Goal: Task Accomplishment & Management: Use online tool/utility

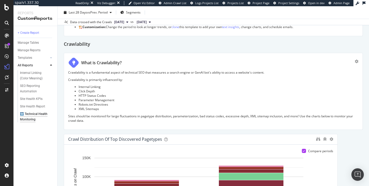
scroll to position [131, 0]
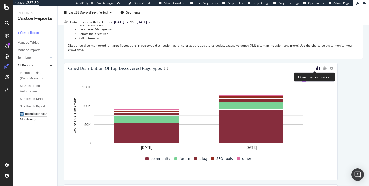
click at [316, 69] on icon "binoculars" at bounding box center [318, 68] width 4 height 4
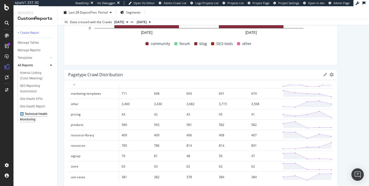
click at [102, 75] on div "Pagetype Crawl Distribution" at bounding box center [95, 74] width 55 height 5
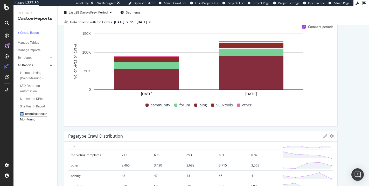
scroll to position [0, 0]
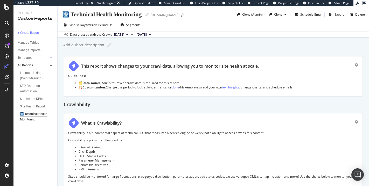
click at [111, 83] on li "🗂️ Data source: Your SiteCrawler crawl data is required for this report." at bounding box center [219, 82] width 280 height 4
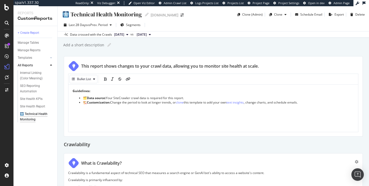
click at [106, 68] on div "This report shows changes to your crawl data, allowing you to monitor site heal…" at bounding box center [170, 66] width 178 height 6
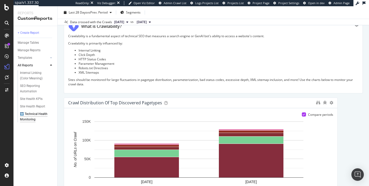
scroll to position [96, 0]
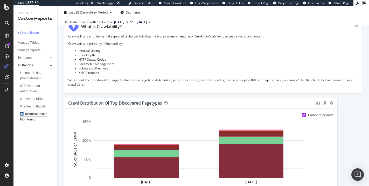
click at [108, 102] on div "Crawl Distribution of Top Discovered Pagetypes" at bounding box center [115, 102] width 94 height 5
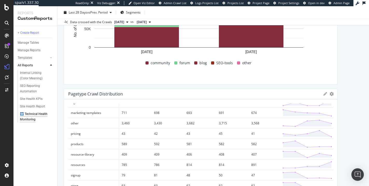
click at [108, 92] on div "Pagetype Crawl Distribution" at bounding box center [95, 93] width 55 height 5
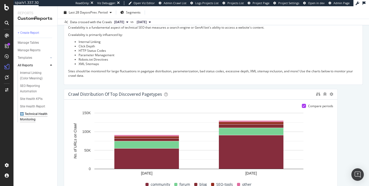
scroll to position [0, 0]
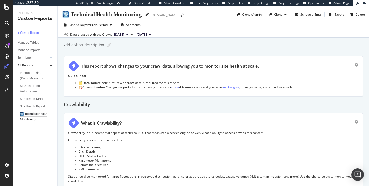
click at [145, 15] on icon at bounding box center [147, 15] width 4 height 4
drag, startPoint x: 93, startPoint y: 15, endPoint x: 69, endPoint y: 15, distance: 24.4
click at [69, 15] on input "🩻 Technical Health Monitoring" at bounding box center [102, 14] width 80 height 7
type input "🩻 Site Health Monitoring"
click at [175, 66] on div "This report shows changes to your crawl data, allowing you to monitor site heal…" at bounding box center [170, 66] width 178 height 6
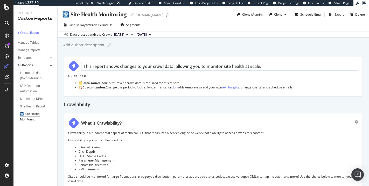
click at [106, 66] on input "This report shows changes to your crawl data, allowing you to monitor site heal…" at bounding box center [219, 66] width 277 height 9
type input "This report enables monitoring your site health at scale through changes to you…"
click at [88, 66] on div "This report enables monitoring your site health at scale through changes to you…" at bounding box center [194, 66] width 227 height 6
drag, startPoint x: 83, startPoint y: 65, endPoint x: 120, endPoint y: 64, distance: 36.6
click at [120, 64] on input "This report enables monitoring your site health at scale through changes to you…" at bounding box center [219, 66] width 277 height 9
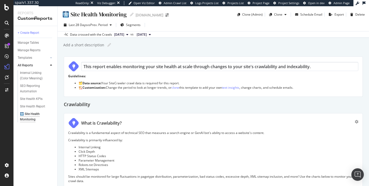
drag, startPoint x: 126, startPoint y: 66, endPoint x: 76, endPoint y: 66, distance: 50.6
click at [76, 66] on div "This report enables monitoring your site health at scale through changes to you…" at bounding box center [213, 66] width 290 height 11
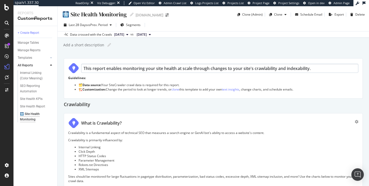
drag, startPoint x: 83, startPoint y: 65, endPoint x: 119, endPoint y: 67, distance: 35.9
click at [119, 67] on input "This report enables monitoring your site health at scale through changes to you…" at bounding box center [219, 68] width 277 height 9
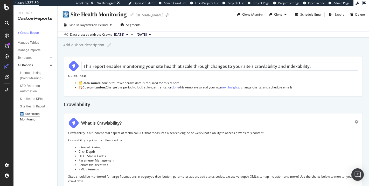
click at [120, 69] on input "This report enables monitoring your site health at scale through changes to you…" at bounding box center [219, 66] width 277 height 9
click at [127, 67] on input "This report enables monitoring your site health at scale through changes to you…" at bounding box center [219, 66] width 277 height 9
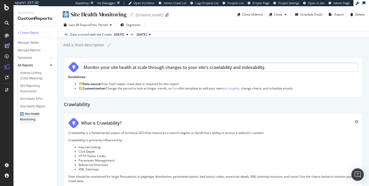
drag, startPoint x: 150, startPoint y: 66, endPoint x: 162, endPoint y: 67, distance: 12.2
click at [162, 67] on input "Monitor your site health at scale through changes to your site's crawlability a…" at bounding box center [219, 67] width 277 height 9
drag, startPoint x: 165, startPoint y: 66, endPoint x: 155, endPoint y: 67, distance: 10.7
click at [155, 67] on input "Monitor your site health at scale through changes to your site's crawlability a…" at bounding box center [219, 66] width 277 height 9
click at [151, 66] on input "Monitor your site health at scale through changes to your site's crawlability a…" at bounding box center [219, 66] width 277 height 9
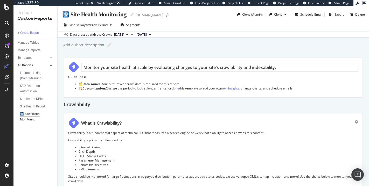
drag, startPoint x: 178, startPoint y: 66, endPoint x: 211, endPoint y: 67, distance: 33.2
click at [211, 67] on input "Monitor your site health at scale by evaluating changes to your site's crawlabi…" at bounding box center [219, 67] width 277 height 9
drag, startPoint x: 223, startPoint y: 66, endPoint x: 194, endPoint y: 66, distance: 28.8
click at [194, 66] on input "Monitor your site health at scale by evaluating changes to your site's crawlabi…" at bounding box center [219, 66] width 277 height 9
click at [222, 66] on input "Monitor your site health at scale by evaluating changes to your site's crawlabi…" at bounding box center [219, 66] width 277 height 9
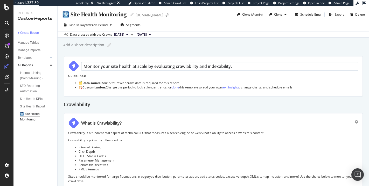
click at [234, 66] on input "Monitor your site health at scale by evaluating crawlability and indexability." at bounding box center [219, 66] width 277 height 9
type input "Monitor your site health at scale by evaluating crawlability and indexability c…"
click at [104, 75] on p "Guidelines:" at bounding box center [213, 75] width 290 height 4
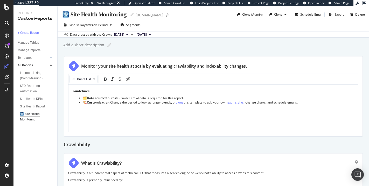
click at [145, 108] on div "Guidelines: 🗂️ Data source: Your SiteCrawler crawl data is required for this re…" at bounding box center [214, 107] width 282 height 39
click at [159, 66] on div "Monitor your site health at scale by evaluating crawlability and indexability c…" at bounding box center [164, 66] width 166 height 6
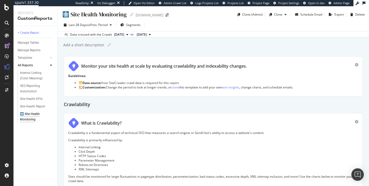
click at [145, 64] on div "Monitor your site health at scale by evaluating crawlability and indexability c…" at bounding box center [164, 66] width 166 height 6
click at [84, 66] on input "Monitor your site health at scale by evaluating crawlability and indexability c…" at bounding box center [219, 66] width 277 height 9
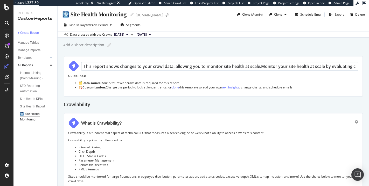
click at [349, 67] on input "This report shows changes to your crawl data, allowing you to monitor site heal…" at bounding box center [219, 66] width 277 height 9
type input "This report shows changes to your crawl data, allowing you to monitor site heal…"
click at [219, 96] on div "This report shows changes to your crawl data, allowing you to monitor site heal…" at bounding box center [213, 76] width 299 height 40
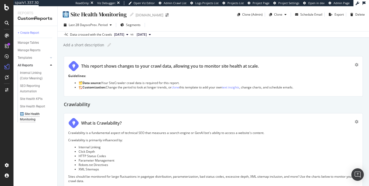
click at [106, 18] on div "🩻 Site Health Monitoring" at bounding box center [94, 14] width 65 height 8
drag, startPoint x: 79, startPoint y: 15, endPoint x: 67, endPoint y: 15, distance: 11.4
click at [67, 15] on input "🩻 Site Health Monitoring" at bounding box center [94, 14] width 65 height 7
type input "🩻 Technical Health Monitoring"
click at [283, 14] on div "button" at bounding box center [286, 14] width 6 height 3
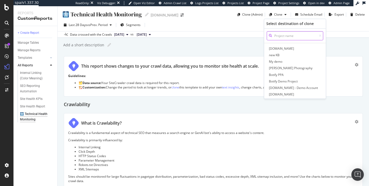
click at [290, 33] on input at bounding box center [295, 35] width 57 height 9
click at [277, 49] on span "[DOMAIN_NAME]" at bounding box center [295, 48] width 55 height 5
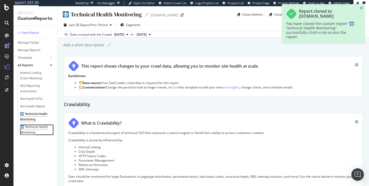
click at [36, 127] on div "🩻 Technical Health Monitoring" at bounding box center [35, 129] width 30 height 11
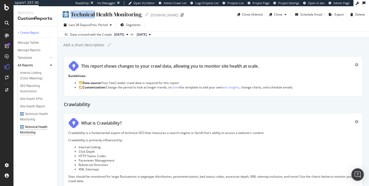
drag, startPoint x: 70, startPoint y: 15, endPoint x: 94, endPoint y: 15, distance: 23.4
click at [94, 15] on div "🩻 Technical Health Monitoring" at bounding box center [102, 14] width 80 height 8
click at [93, 14] on input "🩻 Technical Health Monitoring" at bounding box center [102, 14] width 80 height 7
type input "🩻 Site Health Monitoring"
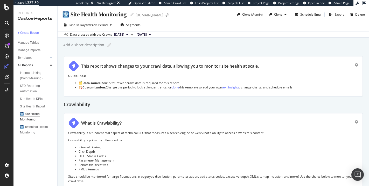
click at [172, 63] on div "This report shows changes to your crawl data, allowing you to monitor site heal…" at bounding box center [170, 66] width 178 height 6
click at [94, 68] on div "This report shows changes to your crawl data, allowing you to monitor site heal…" at bounding box center [170, 66] width 178 height 6
click at [93, 67] on input "This report shows changes to your crawl data, allowing you to monitor site heal…" at bounding box center [219, 66] width 277 height 9
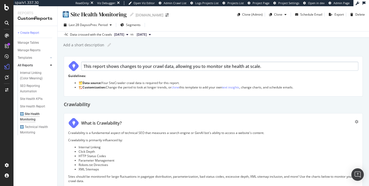
type input "Monitor your site health at scale by evaluating crawlability and indexability c…"
click at [119, 120] on div "What is Crawlability?" at bounding box center [101, 123] width 40 height 6
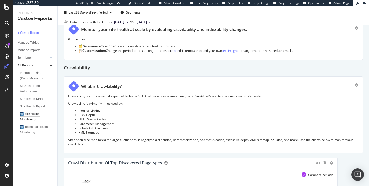
scroll to position [70, 0]
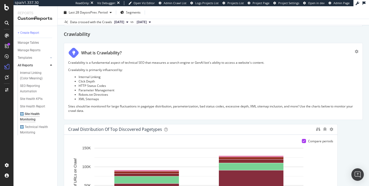
click at [104, 64] on p "Crawlability is a fundamental aspect of technical SEO that measures a search en…" at bounding box center [213, 62] width 290 height 4
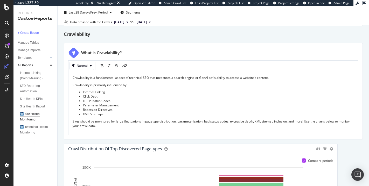
click at [91, 78] on span "Crawlability is a fundamental aspect of technical SEO that measures a search en…" at bounding box center [171, 77] width 196 height 4
click at [74, 85] on span "Crawlability is primarily influenced by:" at bounding box center [100, 85] width 55 height 4
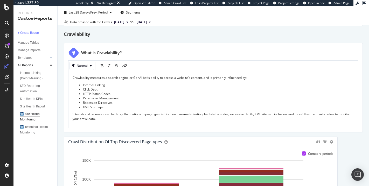
click at [97, 83] on span "Internal Linking" at bounding box center [94, 85] width 22 height 4
click at [73, 114] on span "Sites should be monitored for large fluctuations in pagetype distribution, para…" at bounding box center [212, 116] width 278 height 9
click at [244, 114] on span "Monitor your site for large fluctuations in pagetype distribution, parameteriza…" at bounding box center [213, 116] width 281 height 9
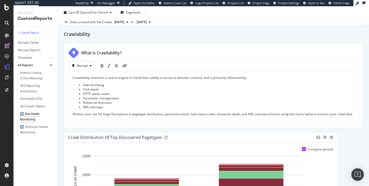
click at [315, 114] on span "Monitor your site for large fluctuations in pagetype distribution, parameteriza…" at bounding box center [213, 114] width 281 height 4
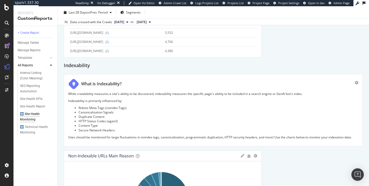
scroll to position [989, 0]
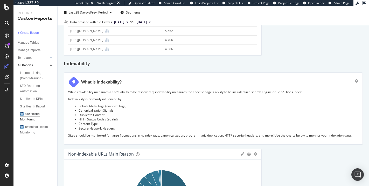
click at [72, 91] on p "While crawlability measures a site's ability to be discovered, indexability mea…" at bounding box center [213, 92] width 290 height 4
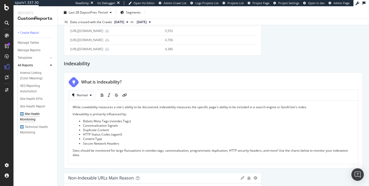
click at [73, 106] on span "While crawlability measures a site's ability to be discovered, indexability mea…" at bounding box center [190, 107] width 234 height 4
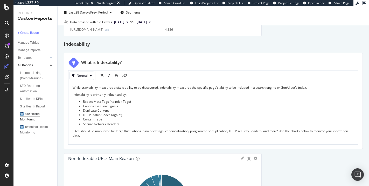
scroll to position [969, 0]
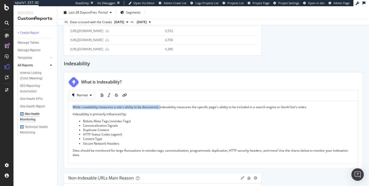
click at [161, 106] on span "While crawlability measures a site's ability to be discovered, indexability mea…" at bounding box center [190, 107] width 234 height 4
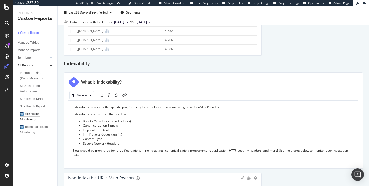
click at [110, 107] on span "Indexability measures the specific page's ability to be included in a search en…" at bounding box center [146, 107] width 147 height 4
drag, startPoint x: 216, startPoint y: 107, endPoint x: 224, endPoint y: 111, distance: 8.6
click at [216, 108] on span "Indexability measures a specific page's ability to be included in a search engi…" at bounding box center [145, 107] width 145 height 4
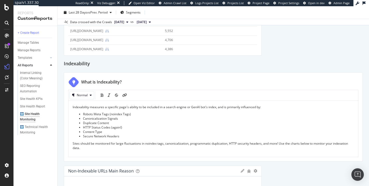
click at [97, 112] on span "Robots Meta Tags (noindex Tags)" at bounding box center [107, 114] width 48 height 4
click at [78, 143] on span "Sites should be monitored for large fluctuations in noindex tags, canonicalizat…" at bounding box center [211, 145] width 276 height 9
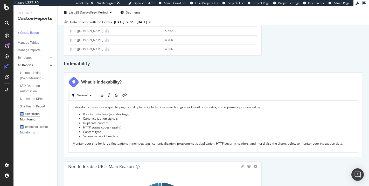
click at [218, 143] on span "Monitor your site for large fluctuations in noindex tags, canonicalization, pro…" at bounding box center [208, 143] width 271 height 4
click at [290, 143] on span "Monitor your site for large fluctuations in noindex tags, canonicalization, pro…" at bounding box center [204, 143] width 263 height 4
click at [335, 142] on span "Monitor your site for large fluctuations in noindex tags, canonicalization, pro…" at bounding box center [204, 143] width 263 height 4
click at [269, 107] on p "Indexability measures a specific page's ability to be included in a search engi…" at bounding box center [214, 107] width 282 height 4
click at [74, 142] on span "Monitor your site for large fluctuations in noindex tags, canonicalization, pro…" at bounding box center [181, 143] width 216 height 4
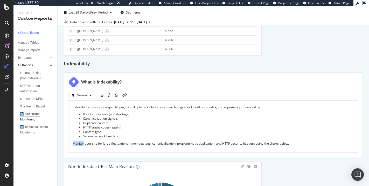
click at [74, 142] on span "Monitor your site for large fluctuations in noindex tags, canonicalization, pro…" at bounding box center [181, 143] width 216 height 4
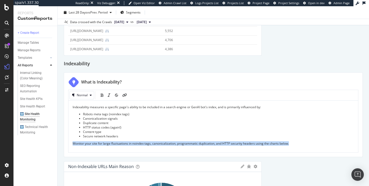
click at [74, 142] on span "Monitor your site for large fluctuations in noindex tags, canonicalization, pro…" at bounding box center [181, 143] width 216 height 4
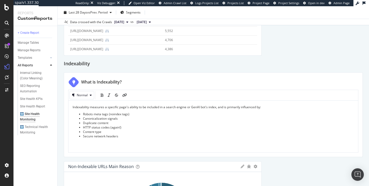
click at [275, 105] on p "Indexability measures a specific page's ability to be included in a search engi…" at bounding box center [214, 107] width 282 height 4
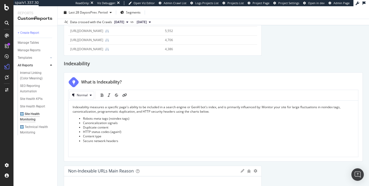
click at [217, 107] on span "Indexability measures a specific page's ability to be included in a search engi…" at bounding box center [207, 109] width 269 height 9
click at [172, 112] on span "Indexability measures a specific page's ability to be included in a search engi…" at bounding box center [203, 109] width 260 height 9
click at [188, 113] on span "Indexability measures a specific page's ability to be included in a search engi…" at bounding box center [203, 109] width 260 height 9
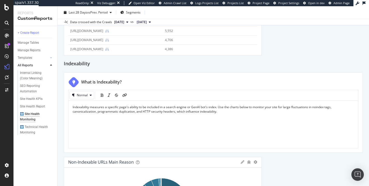
click at [286, 164] on div "Monitor your site health at scale by evaluating crawlability and indexability c…" at bounding box center [213, 97] width 299 height 2020
click at [182, 77] on div "What is Indexability?" at bounding box center [213, 82] width 290 height 11
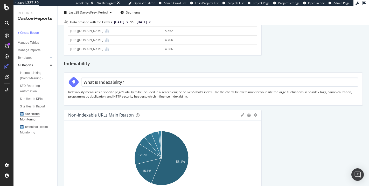
click at [101, 93] on p "Indexability measures a specific page's ability to be included in a search engi…" at bounding box center [213, 94] width 290 height 9
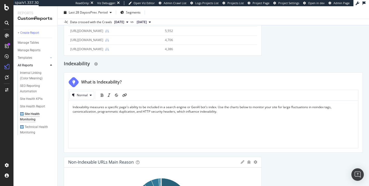
click at [149, 67] on div "Monitor your site health at scale by evaluating crawlability and indexability c…" at bounding box center [213, 97] width 299 height 2020
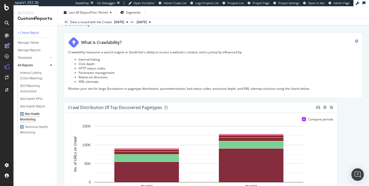
scroll to position [13, 0]
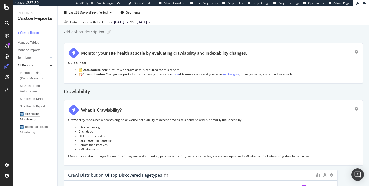
click at [132, 133] on li "HTTP status codes" at bounding box center [219, 135] width 280 height 4
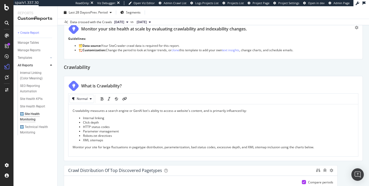
scroll to position [45, 0]
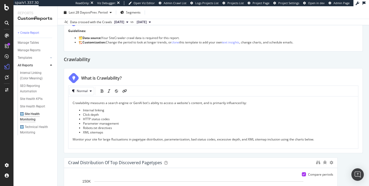
click at [74, 140] on span "Monitor your site for large fluctuations in pagetype distribution, parameteriza…" at bounding box center [194, 139] width 242 height 4
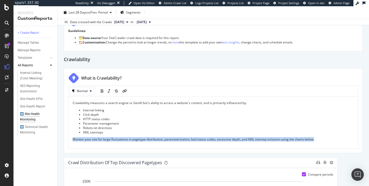
click at [74, 140] on span "Monitor your site for large fluctuations in pagetype distribution, parameteriza…" at bounding box center [194, 139] width 242 height 4
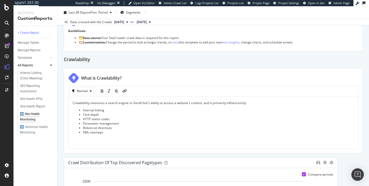
click at [250, 104] on p "Crawlability measures a search engine or GenAI bot's ability to access a websit…" at bounding box center [214, 102] width 282 height 4
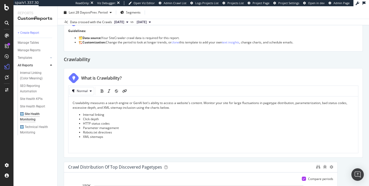
click at [205, 103] on span "Crawlability measures a search engine or GenAI bot's ability to access a websit…" at bounding box center [211, 104] width 276 height 9
click at [222, 108] on span "Crawlability measures a search engine or GenAI bot's ability to access a websit…" at bounding box center [202, 104] width 258 height 9
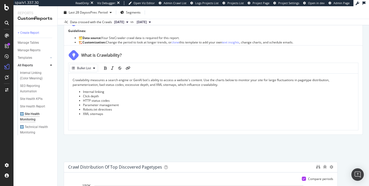
drag, startPoint x: 106, startPoint y: 136, endPoint x: 94, endPoint y: 90, distance: 47.5
click at [79, 106] on ul "Internal linking Click depth HTTP status codes Parameter management Robots.txt …" at bounding box center [214, 102] width 282 height 27
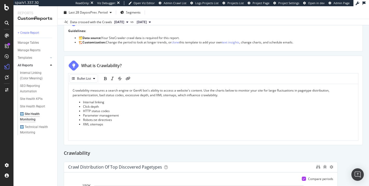
click at [106, 122] on li "XML sitemaps" at bounding box center [218, 124] width 271 height 4
click at [84, 101] on span "Internal linking" at bounding box center [93, 102] width 21 height 4
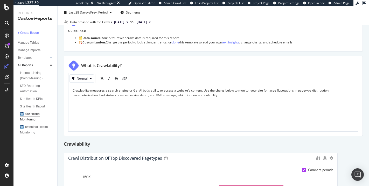
click at [158, 63] on div "What is Crawlability?" at bounding box center [213, 65] width 290 height 11
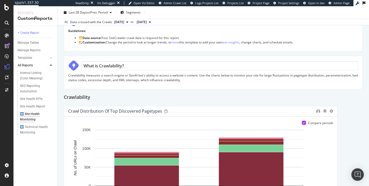
click at [139, 79] on p "Crawlability measures a search engine or GenAI bot's ability to access a websit…" at bounding box center [213, 77] width 290 height 9
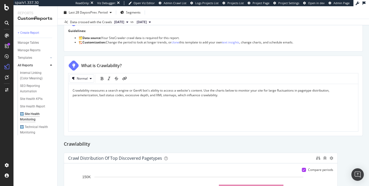
click at [139, 79] on div "Normal" at bounding box center [214, 78] width 290 height 10
click at [114, 93] on span "Crawlability measures a search engine or GenAI bot's ability to access a websit…" at bounding box center [202, 92] width 258 height 9
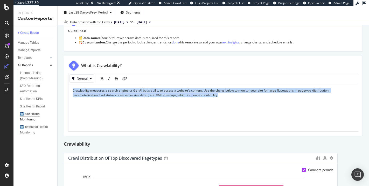
click at [114, 93] on span "Crawlability measures a search engine or GenAI bot's ability to access a websit…" at bounding box center [202, 92] width 258 height 9
copy span "Crawlability measures a search engine or GenAI bot's ability to access a websit…"
click at [179, 95] on span "Crawlability measures a search engine or GenAI bot's ability to access a websit…" at bounding box center [202, 92] width 258 height 9
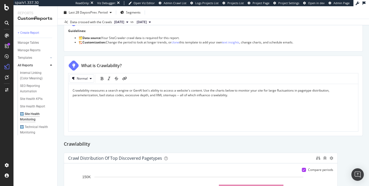
click at [180, 95] on span "Crawlability measures a search engine or GenAI bot's ability to access a websit…" at bounding box center [202, 92] width 258 height 9
copy span "—"
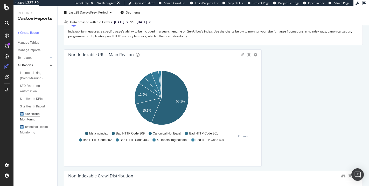
scroll to position [971, 0]
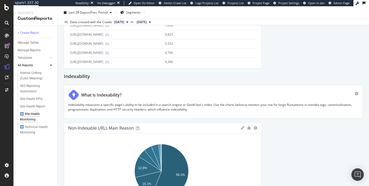
click at [164, 109] on p "Indexability measures a specific page's ability to be included in a search engi…" at bounding box center [213, 106] width 290 height 9
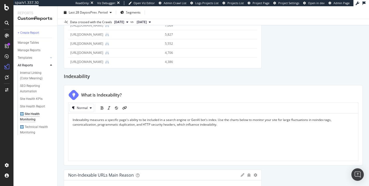
click at [178, 124] on span "Indexability measures a specific page's ability to be included in a search engi…" at bounding box center [203, 121] width 260 height 9
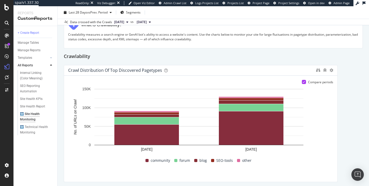
scroll to position [0, 0]
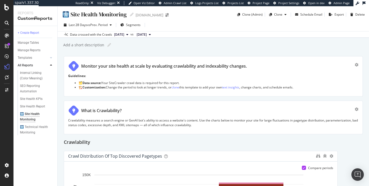
click at [210, 24] on div "Last 28 Days vs Prev. Period Segments" at bounding box center [214, 26] width 312 height 10
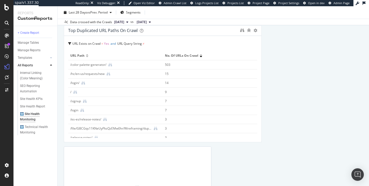
scroll to position [1836, 0]
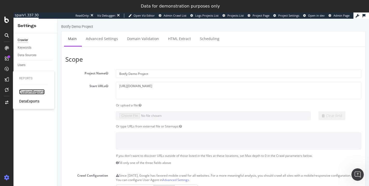
click at [29, 93] on div "CustomReports" at bounding box center [31, 91] width 25 height 5
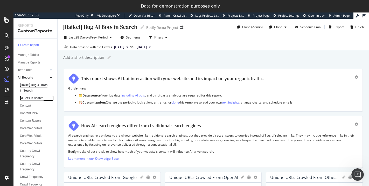
click at [30, 98] on div "AI Bots in Search" at bounding box center [32, 97] width 24 height 5
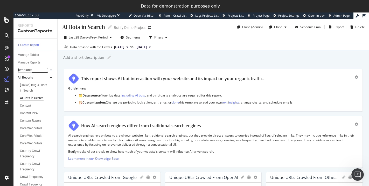
click at [23, 71] on div "Templates" at bounding box center [25, 69] width 15 height 5
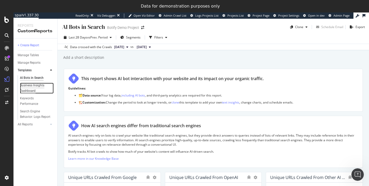
click at [30, 86] on div "Business Insights Dashboard" at bounding box center [35, 88] width 30 height 11
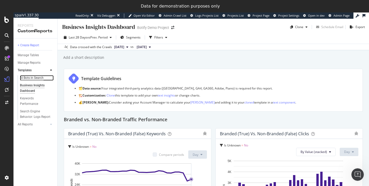
click at [26, 78] on div "AI Bots in Search" at bounding box center [32, 77] width 24 height 5
